Goal: Information Seeking & Learning: Compare options

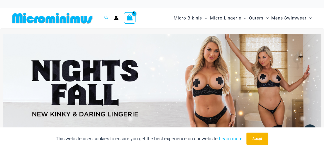
click at [145, 77] on img at bounding box center [162, 88] width 318 height 108
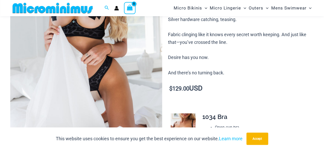
scroll to position [123, 0]
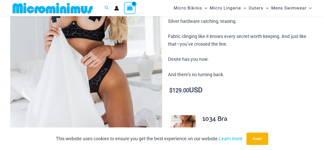
click at [103, 64] on img at bounding box center [86, 36] width 152 height 227
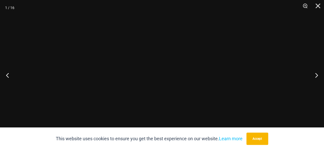
click at [103, 64] on div at bounding box center [162, 75] width 324 height 150
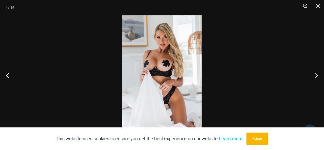
click at [266, 112] on div at bounding box center [162, 75] width 324 height 150
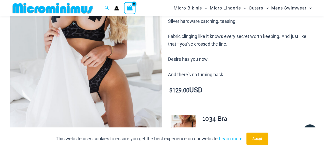
click at [126, 81] on img at bounding box center [86, 36] width 152 height 227
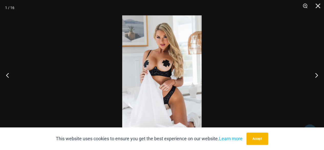
click at [162, 75] on img at bounding box center [161, 74] width 79 height 119
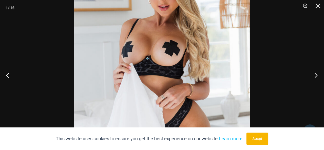
click at [316, 74] on button "Next" at bounding box center [313, 75] width 19 height 26
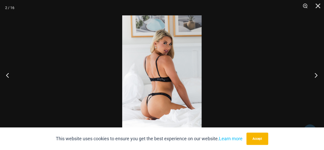
click at [316, 74] on button "Next" at bounding box center [313, 75] width 19 height 26
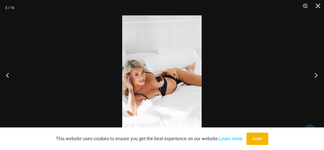
click at [316, 74] on button "Next" at bounding box center [313, 75] width 19 height 26
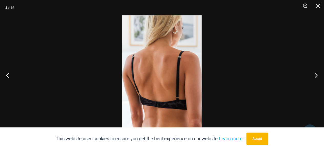
click at [316, 74] on button "Next" at bounding box center [313, 75] width 19 height 26
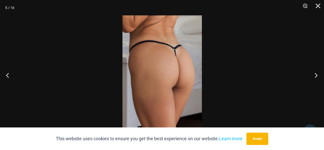
click at [316, 74] on button "Next" at bounding box center [313, 75] width 19 height 26
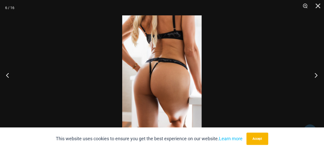
click at [316, 74] on button "Next" at bounding box center [313, 75] width 19 height 26
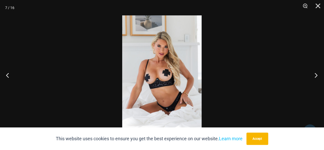
click at [316, 74] on button "Next" at bounding box center [313, 75] width 19 height 26
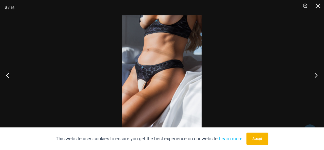
click at [316, 74] on button "Next" at bounding box center [313, 75] width 19 height 26
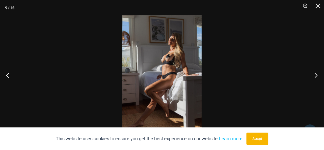
click at [316, 74] on button "Next" at bounding box center [313, 75] width 19 height 26
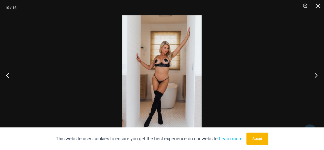
click at [316, 74] on button "Next" at bounding box center [313, 75] width 19 height 26
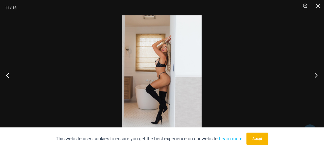
click at [316, 74] on button "Next" at bounding box center [313, 75] width 19 height 26
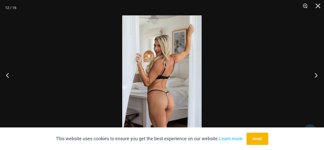
click at [316, 74] on button "Next" at bounding box center [313, 75] width 19 height 26
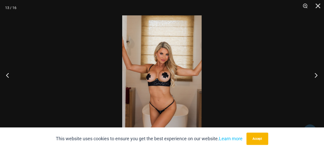
click at [316, 74] on button "Next" at bounding box center [313, 75] width 19 height 26
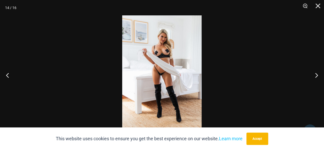
click at [171, 73] on img at bounding box center [161, 74] width 79 height 119
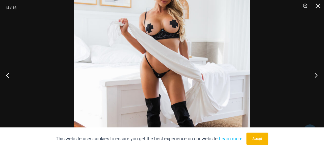
click at [312, 75] on button "Next" at bounding box center [313, 75] width 19 height 26
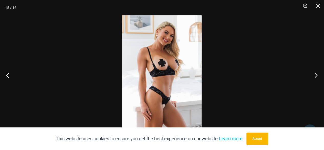
click at [312, 75] on button "Next" at bounding box center [313, 75] width 19 height 26
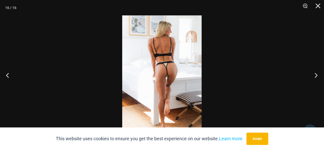
click at [312, 75] on button "Next" at bounding box center [313, 75] width 19 height 26
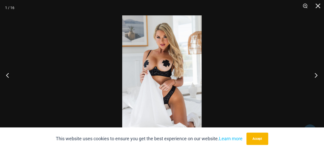
click at [312, 75] on button "Next" at bounding box center [313, 75] width 19 height 26
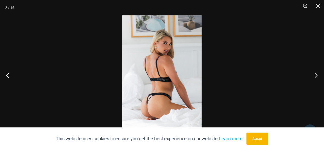
click at [312, 75] on button "Next" at bounding box center [313, 75] width 19 height 26
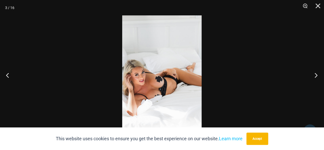
click at [312, 75] on button "Next" at bounding box center [313, 75] width 19 height 26
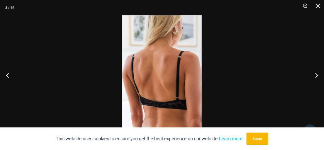
click at [281, 55] on div at bounding box center [162, 75] width 324 height 150
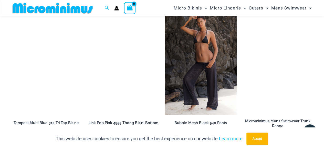
scroll to position [814, 0]
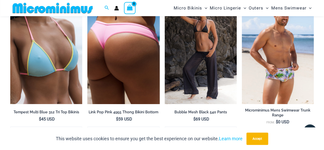
click at [122, 64] on img at bounding box center [123, 50] width 72 height 108
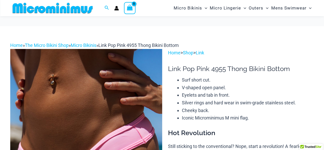
scroll to position [72, 0]
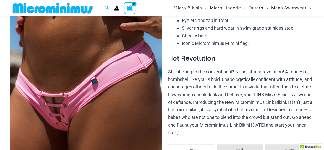
click at [99, 74] on img at bounding box center [86, 87] width 152 height 227
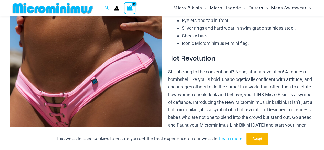
click at [119, 77] on img at bounding box center [86, 87] width 152 height 227
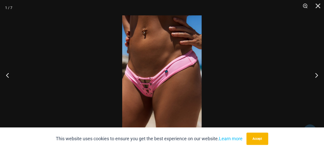
click at [164, 60] on img at bounding box center [161, 74] width 79 height 119
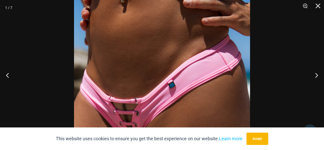
scroll to position [200, 0]
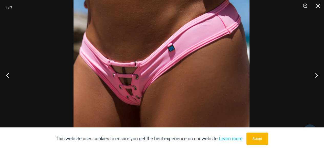
click at [190, 23] on img at bounding box center [161, 57] width 176 height 264
